Goal: Transaction & Acquisition: Purchase product/service

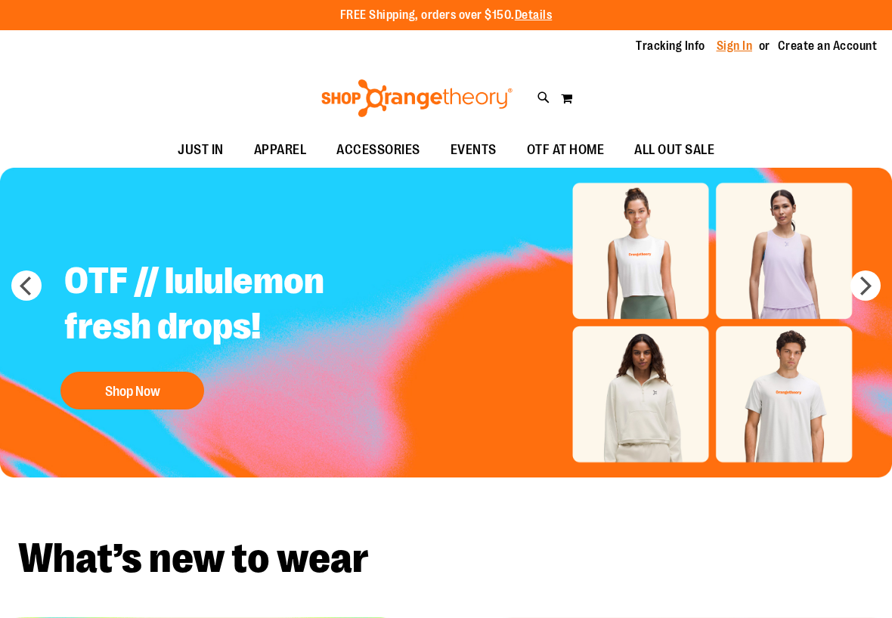
click at [746, 45] on link "Sign In" at bounding box center [734, 46] width 36 height 17
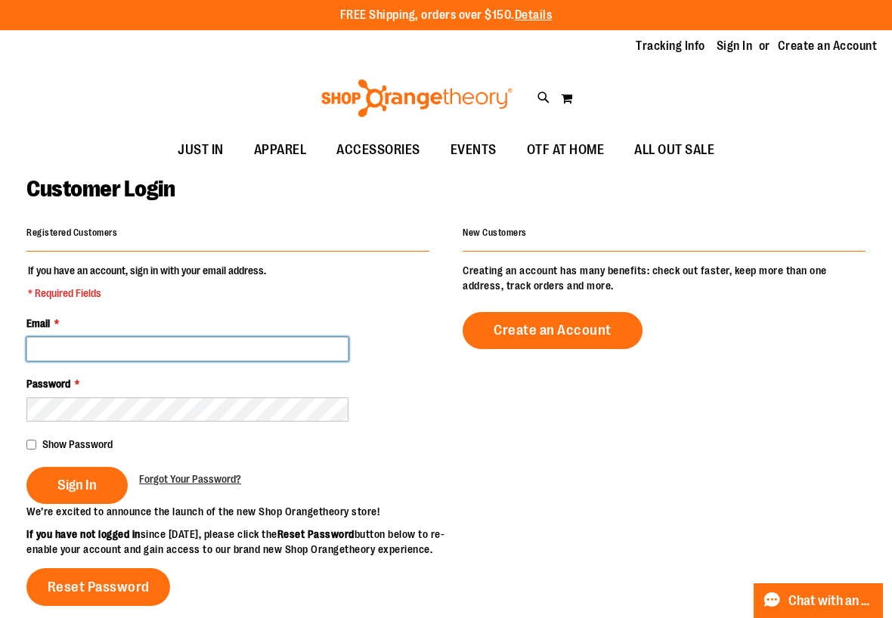
click at [100, 341] on input "Email *" at bounding box center [187, 349] width 322 height 24
type input "**********"
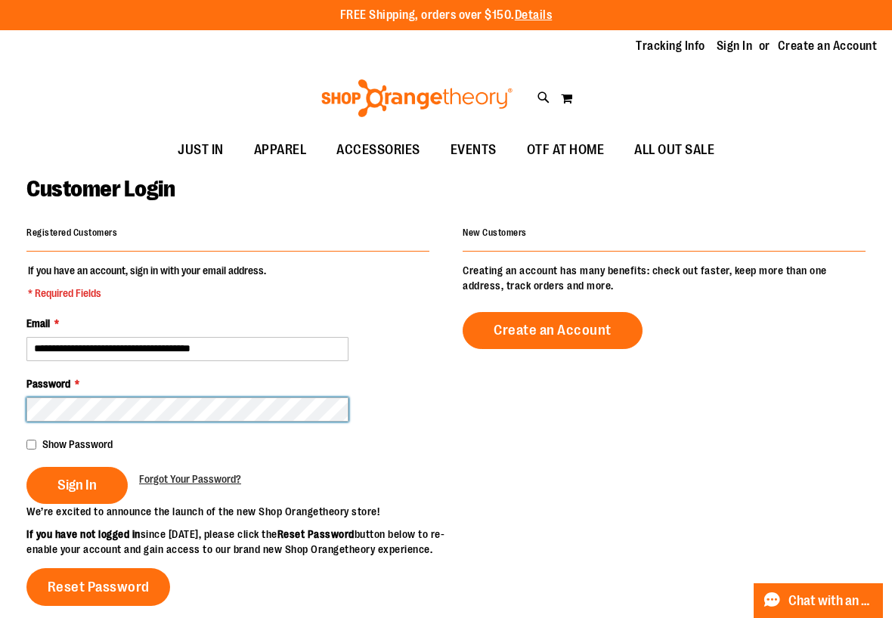
click at [26, 467] on button "Sign In" at bounding box center [76, 485] width 101 height 37
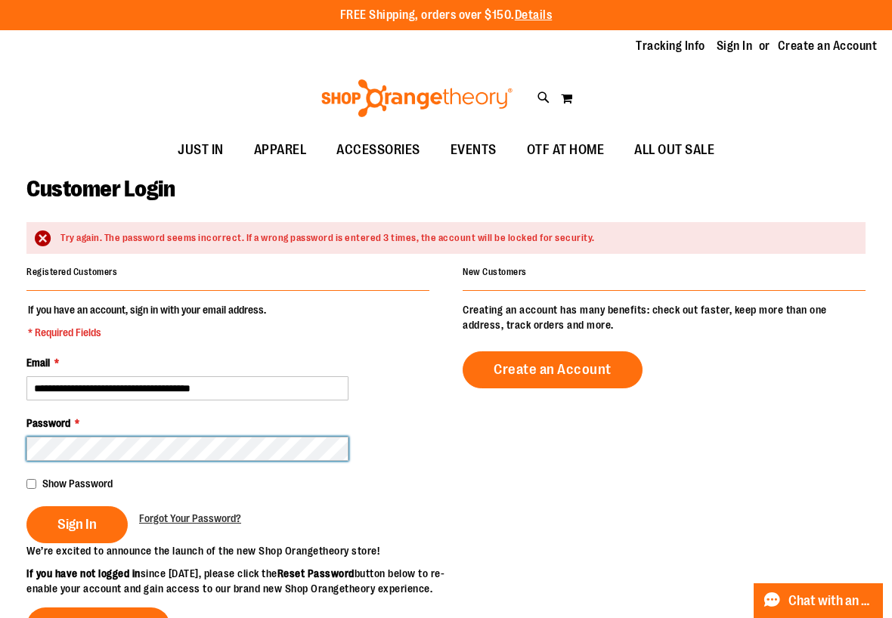
click at [26, 506] on button "Sign In" at bounding box center [76, 524] width 101 height 37
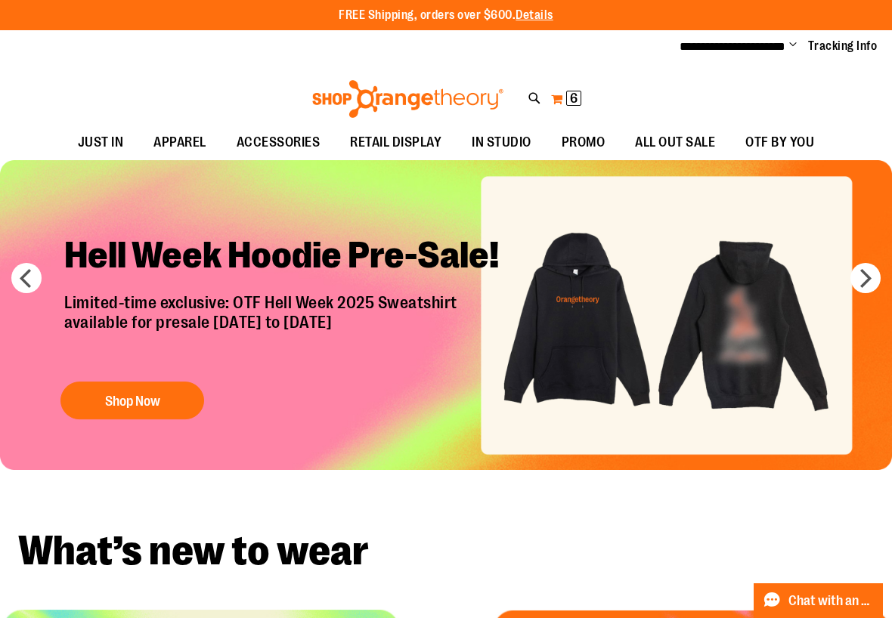
click at [571, 91] on span "6" at bounding box center [574, 98] width 8 height 15
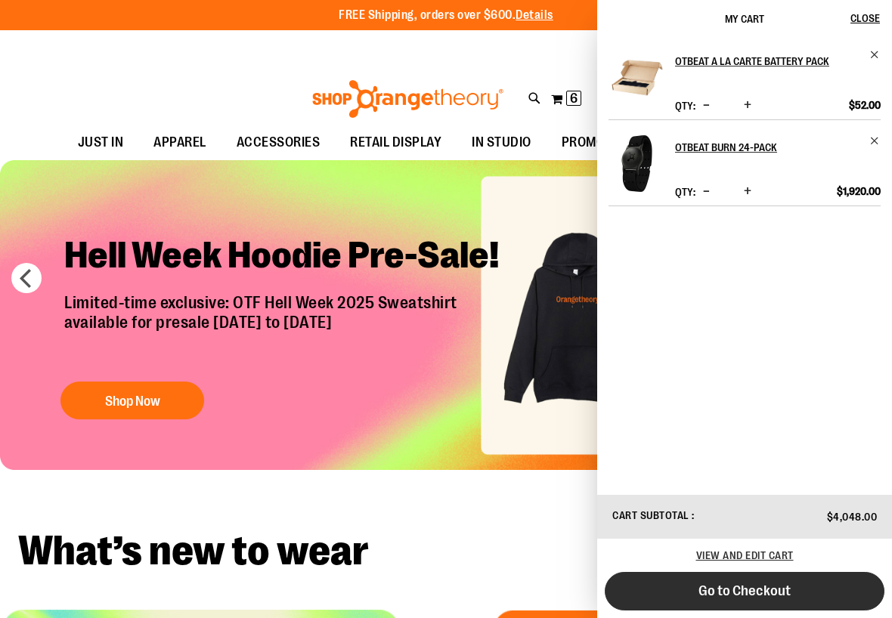
click at [803, 589] on button "Go to Checkout" at bounding box center [744, 591] width 280 height 39
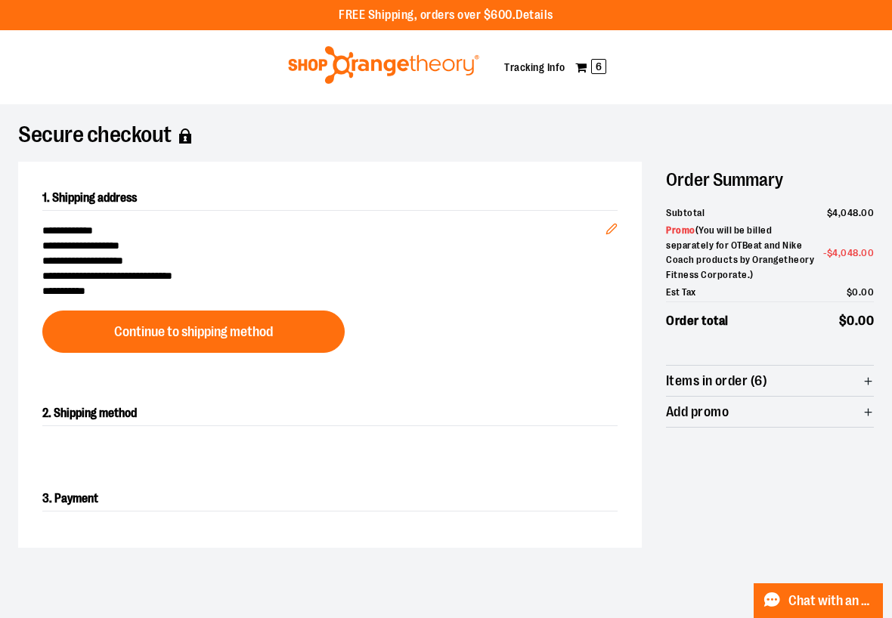
click at [741, 617] on div at bounding box center [446, 618] width 892 height 0
click at [629, 617] on div at bounding box center [446, 618] width 892 height 0
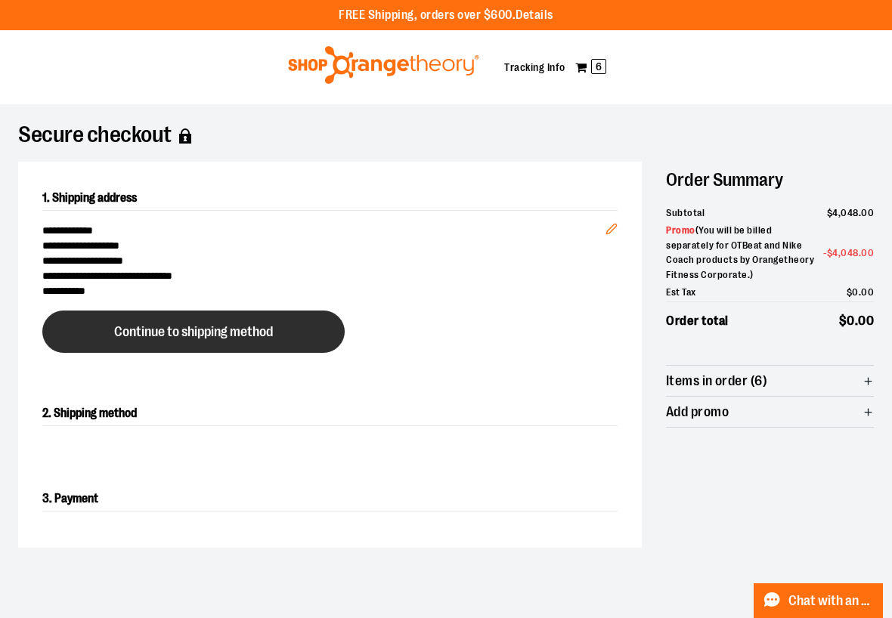
click at [206, 337] on span "Continue to shipping method" at bounding box center [193, 332] width 159 height 14
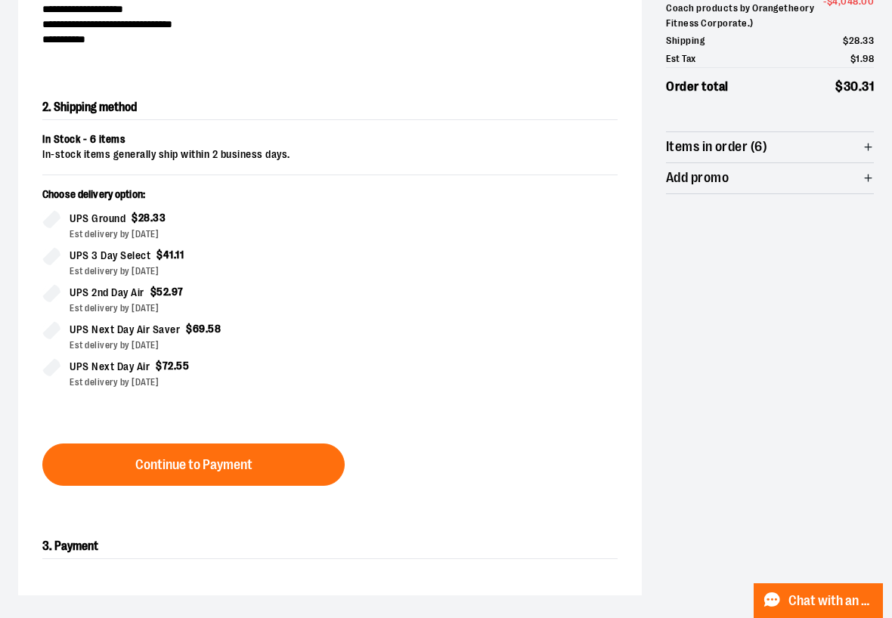
scroll to position [258, 0]
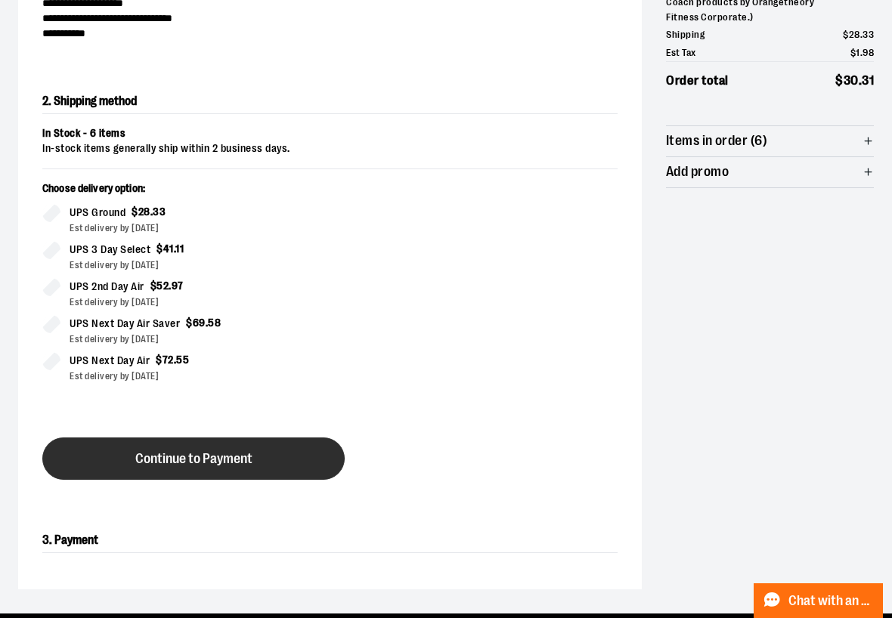
click at [231, 446] on button "Continue to Payment" at bounding box center [193, 458] width 302 height 42
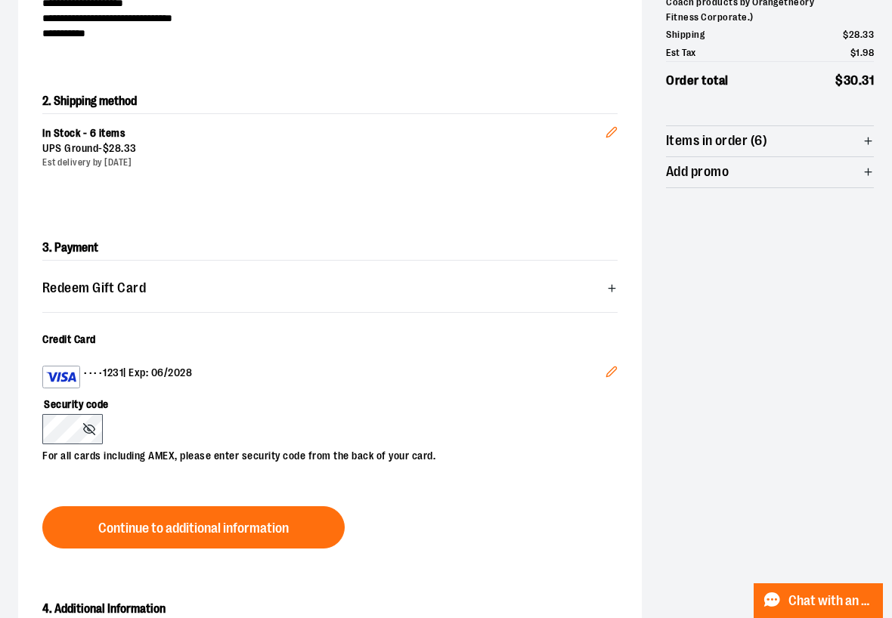
click at [601, 378] on button "Edit" at bounding box center [611, 374] width 36 height 41
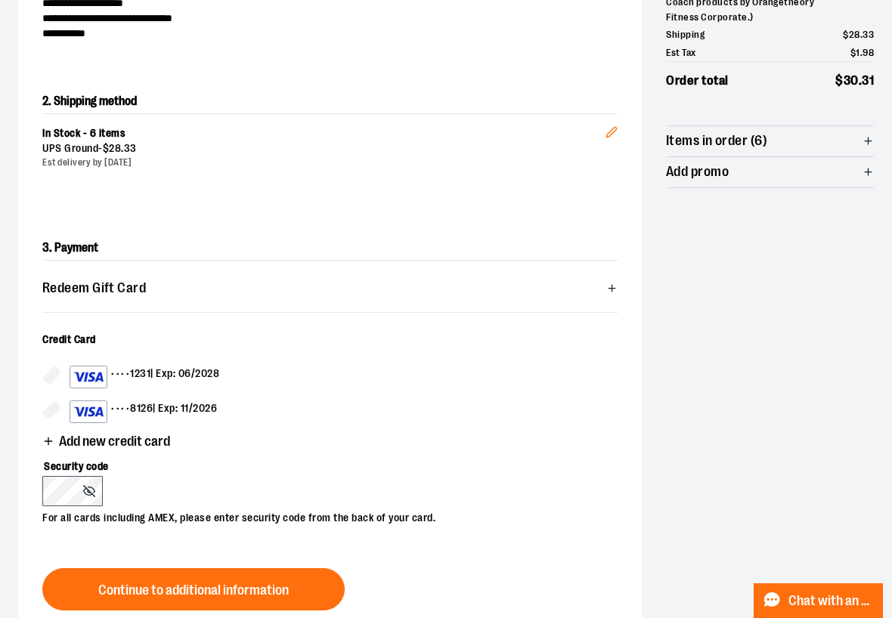
click at [193, 404] on div "•••• 8126 | Exp: 11/2026" at bounding box center [143, 411] width 147 height 23
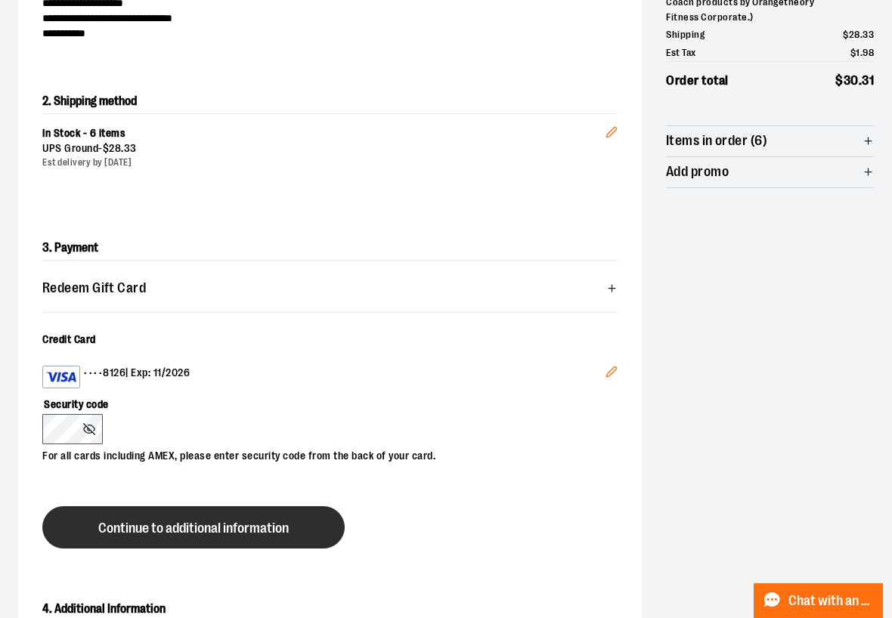
click at [242, 521] on span "Continue to additional information" at bounding box center [193, 528] width 190 height 14
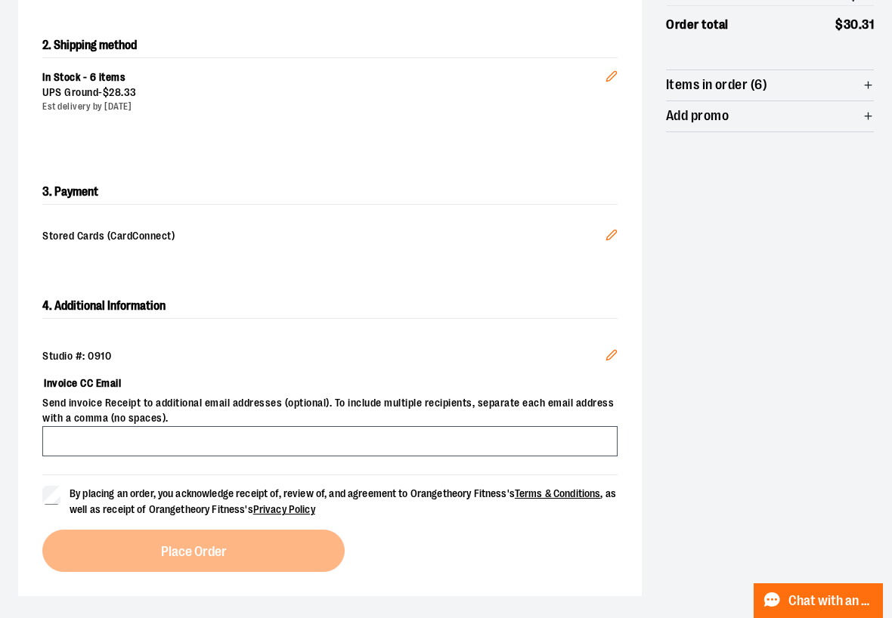
scroll to position [325, 0]
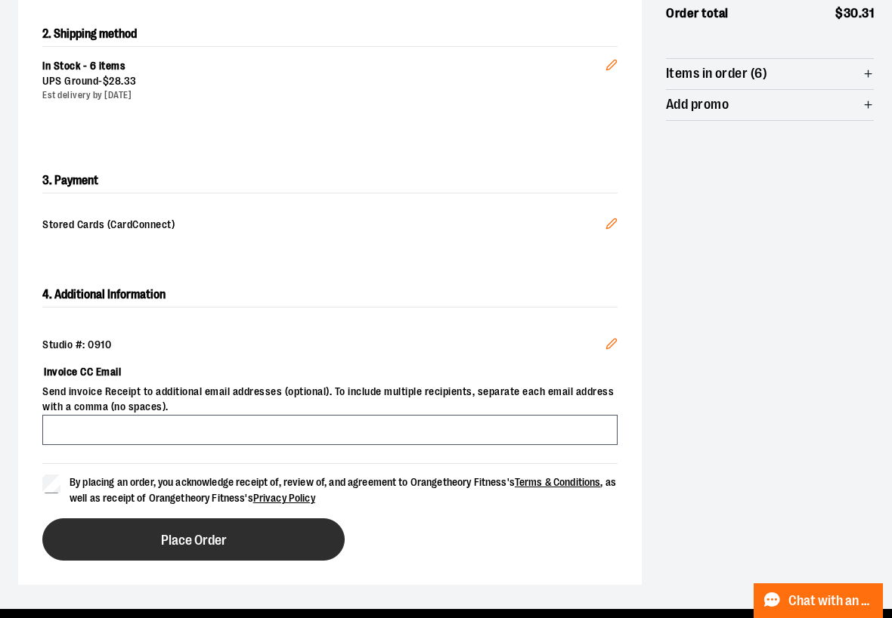
click at [262, 542] on button "Place Order" at bounding box center [193, 539] width 302 height 42
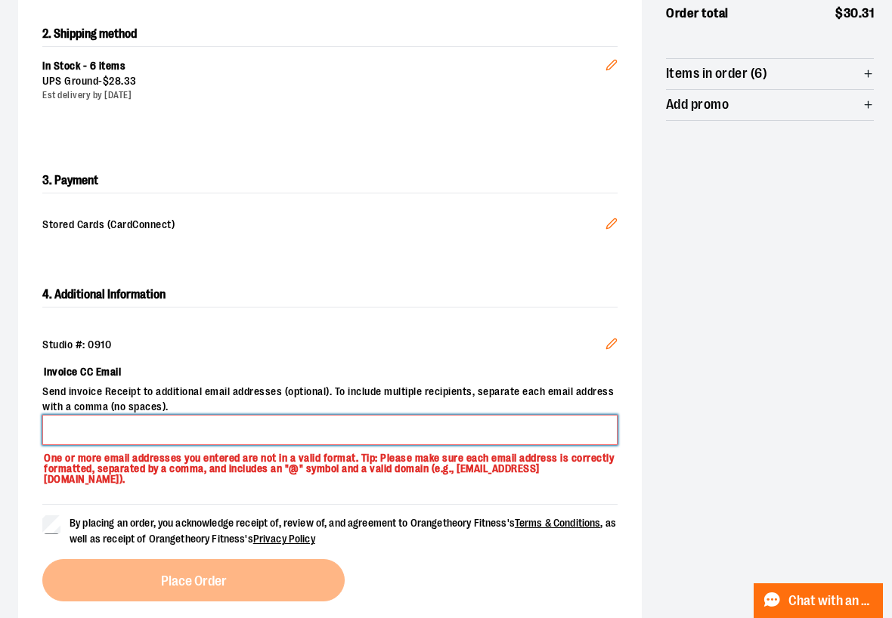
click at [198, 431] on input "Invoice CC Email" at bounding box center [329, 430] width 575 height 30
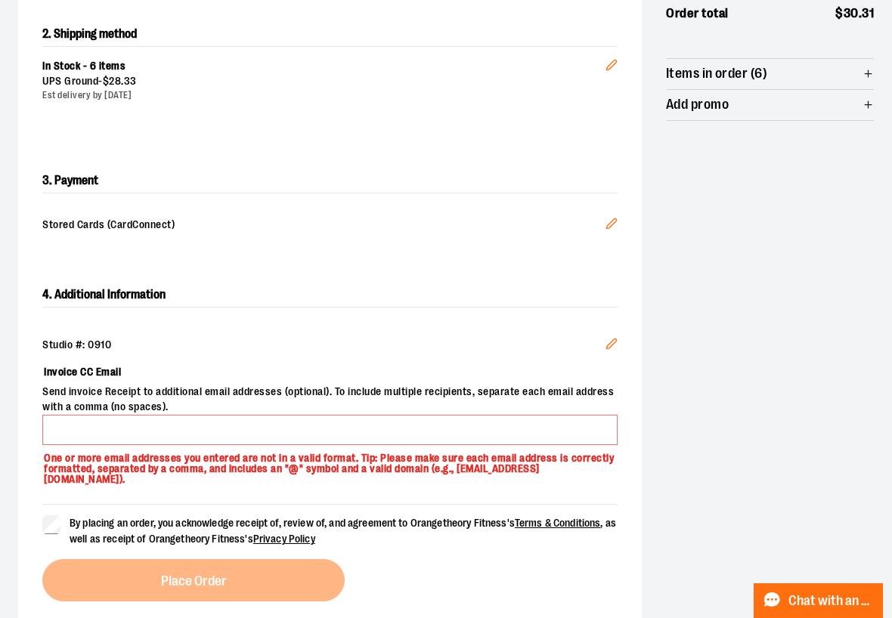
click at [264, 451] on p "One or more email addresses you entered are not in a valid format. Tip: Please …" at bounding box center [329, 465] width 575 height 41
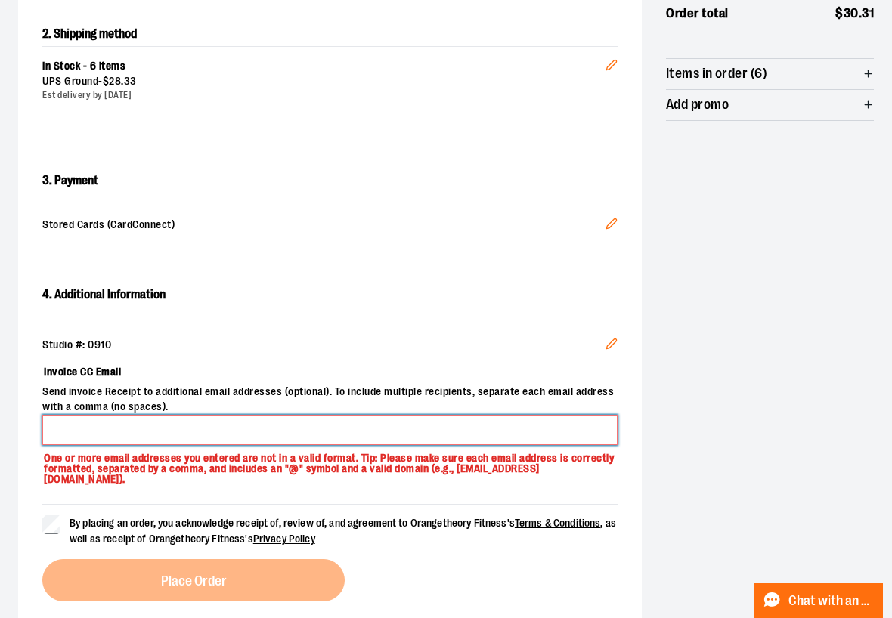
click at [264, 441] on input "Invoice CC Email" at bounding box center [329, 430] width 575 height 30
type input "**********"
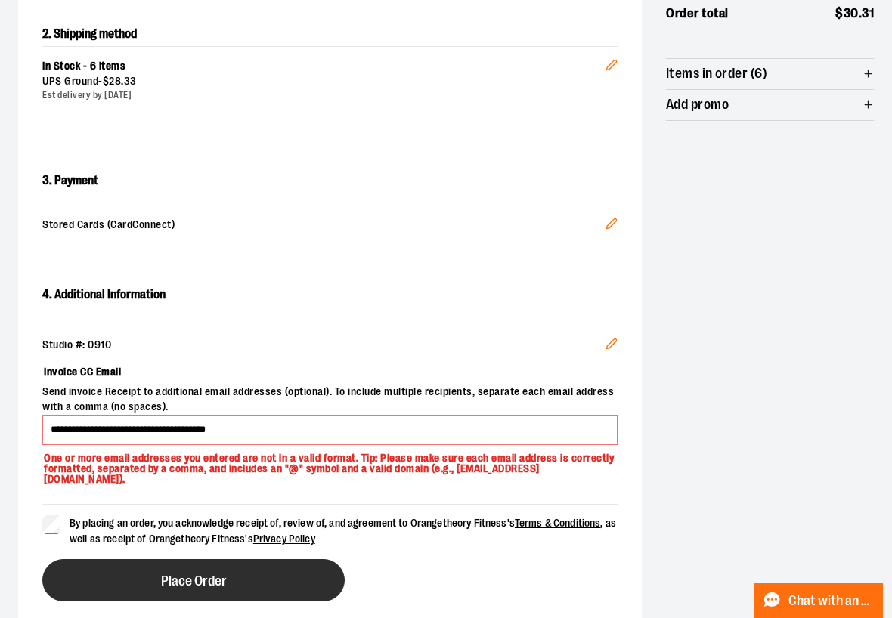
click at [138, 559] on button "Place Order" at bounding box center [193, 580] width 302 height 42
